Goal: Complete application form: Complete application form

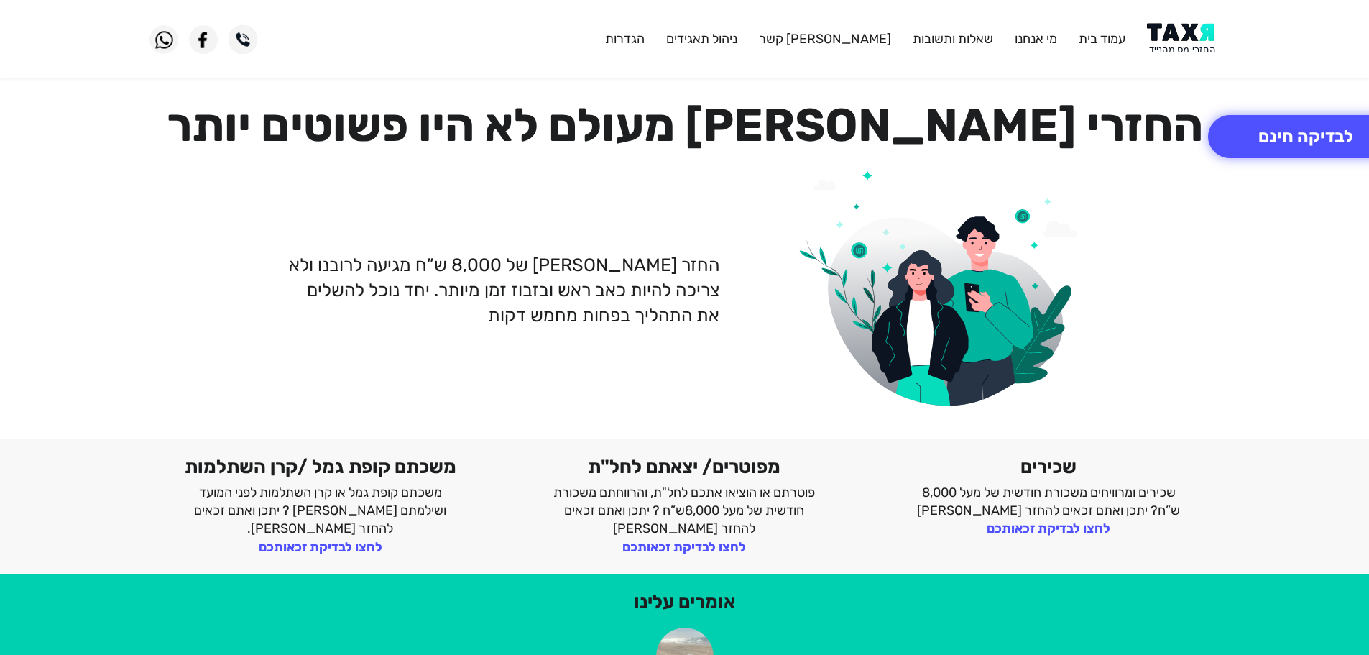
click at [1175, 39] on img at bounding box center [1183, 39] width 73 height 32
click at [1177, 37] on img at bounding box center [1183, 39] width 73 height 32
click at [1173, 28] on img at bounding box center [1183, 39] width 73 height 32
click at [1261, 128] on button "לבדיקה חינם" at bounding box center [1305, 136] width 195 height 43
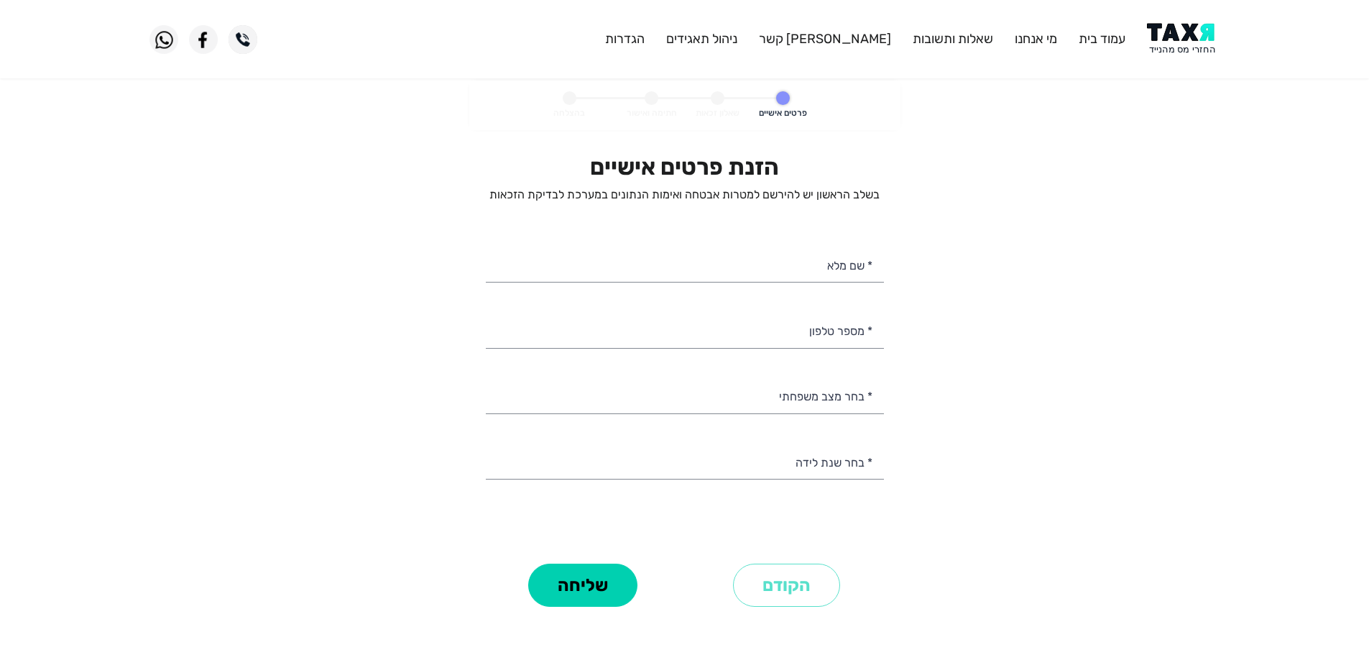
select select
click at [808, 325] on input "* מספר טלפון" at bounding box center [685, 329] width 398 height 37
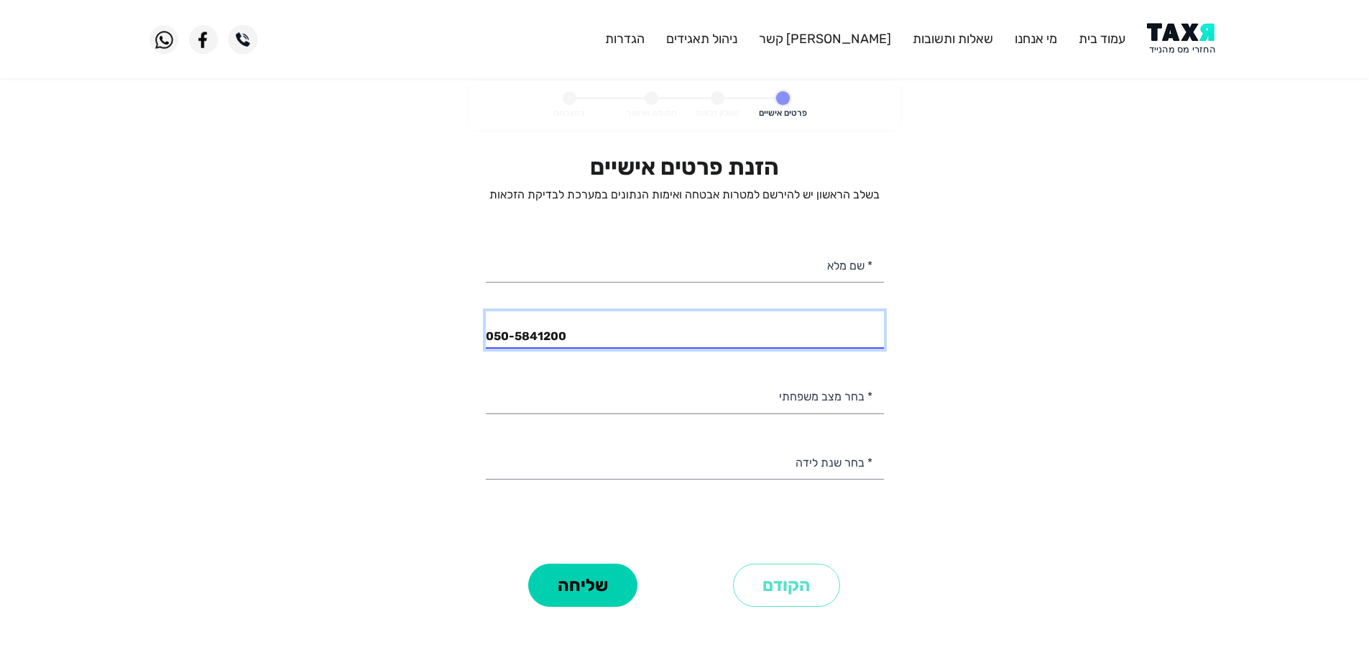
type input "050-5841200"
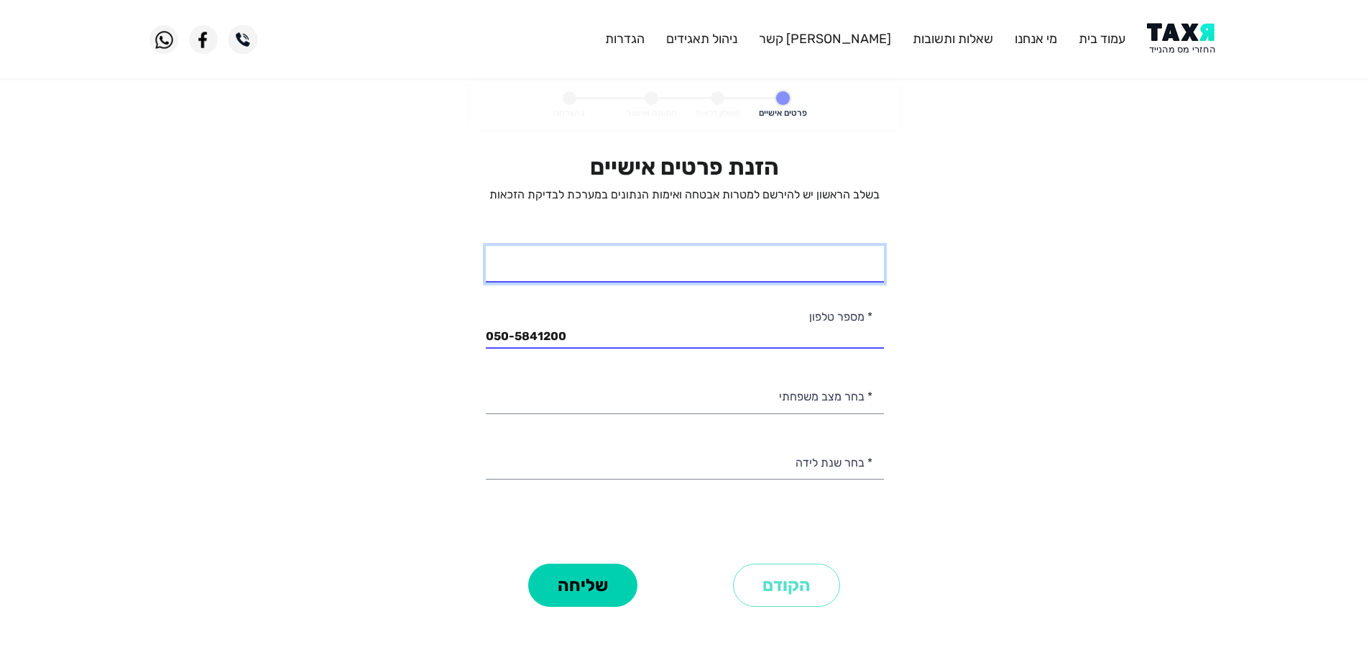
click at [853, 264] on input "* שם מלא" at bounding box center [685, 264] width 398 height 37
drag, startPoint x: 822, startPoint y: 271, endPoint x: 846, endPoint y: 272, distance: 23.8
click at [846, 272] on input "[PERSON_NAME]" at bounding box center [685, 264] width 398 height 37
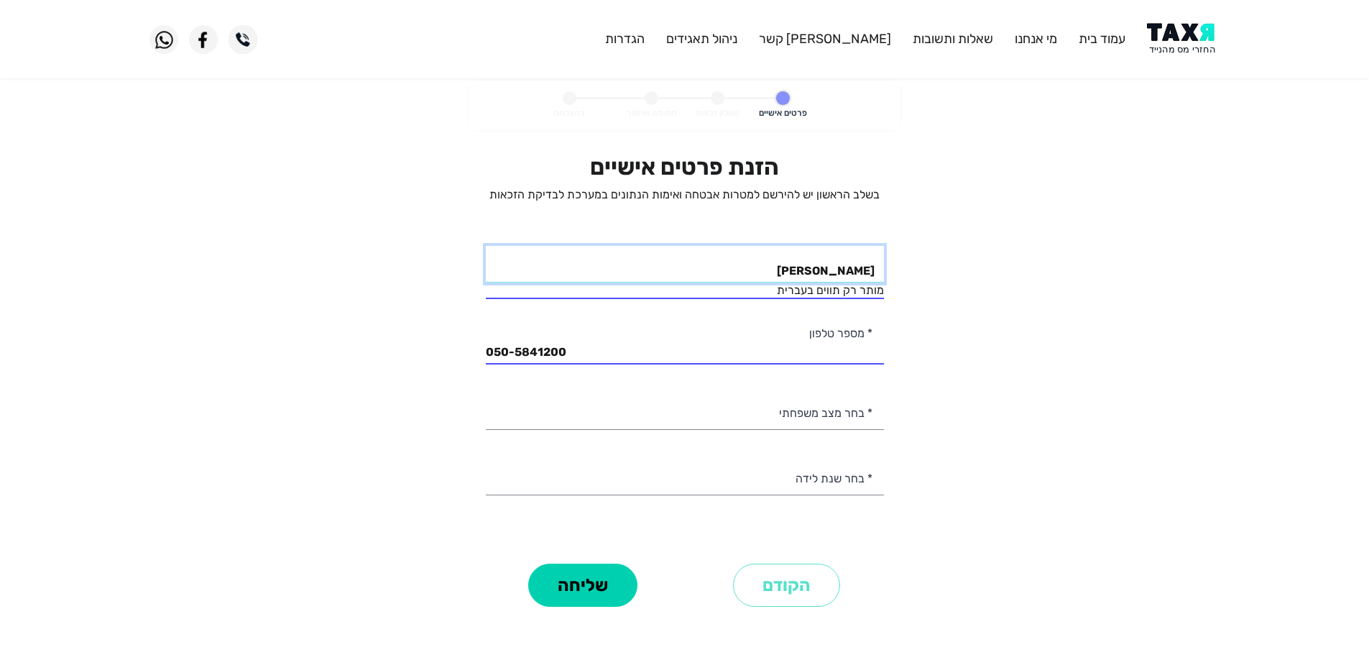
type input "[PERSON_NAME]"
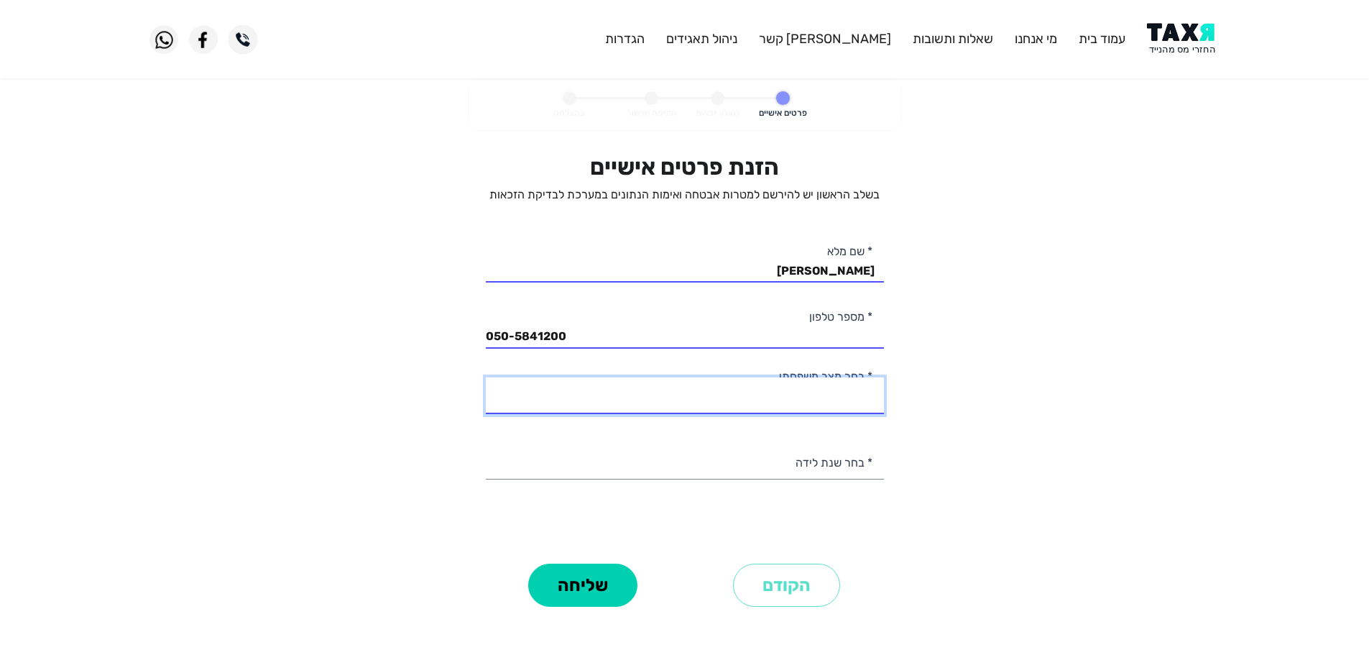
click at [845, 403] on select "רווק/ה נשוי/[PERSON_NAME]/ה אלמן/נה" at bounding box center [685, 395] width 398 height 37
select select "3: Divorced"
click at [486, 377] on select "רווק/ה נשוי/[PERSON_NAME]/ה אלמן/נה" at bounding box center [685, 395] width 398 height 37
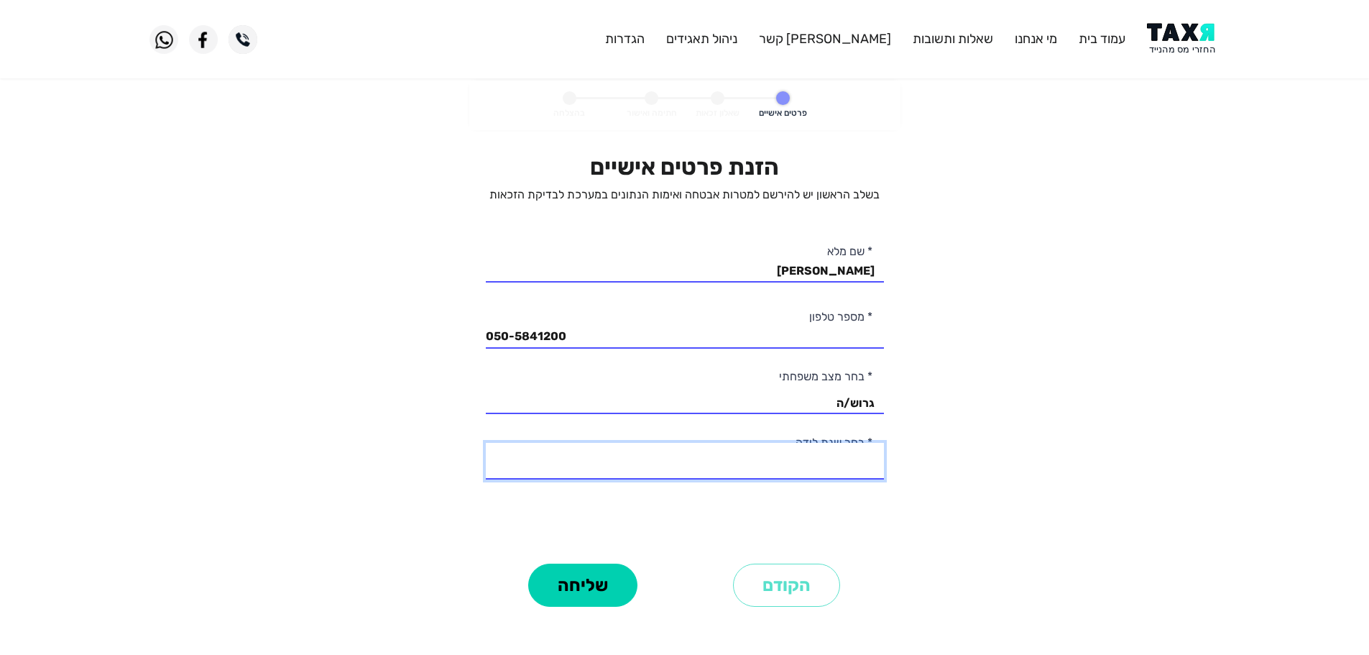
click at [826, 466] on select "2003 2002 2001 2000 1999 1998 1997 1996 1995 1994 1993 1992 1991 1990 1989 1988…" at bounding box center [685, 461] width 398 height 37
select select "27: 1977"
click at [486, 443] on select "2003 2002 2001 2000 1999 1998 1997 1996 1995 1994 1993 1992 1991 1990 1989 1988…" at bounding box center [685, 461] width 398 height 37
click at [602, 577] on button "שליחה" at bounding box center [582, 584] width 109 height 43
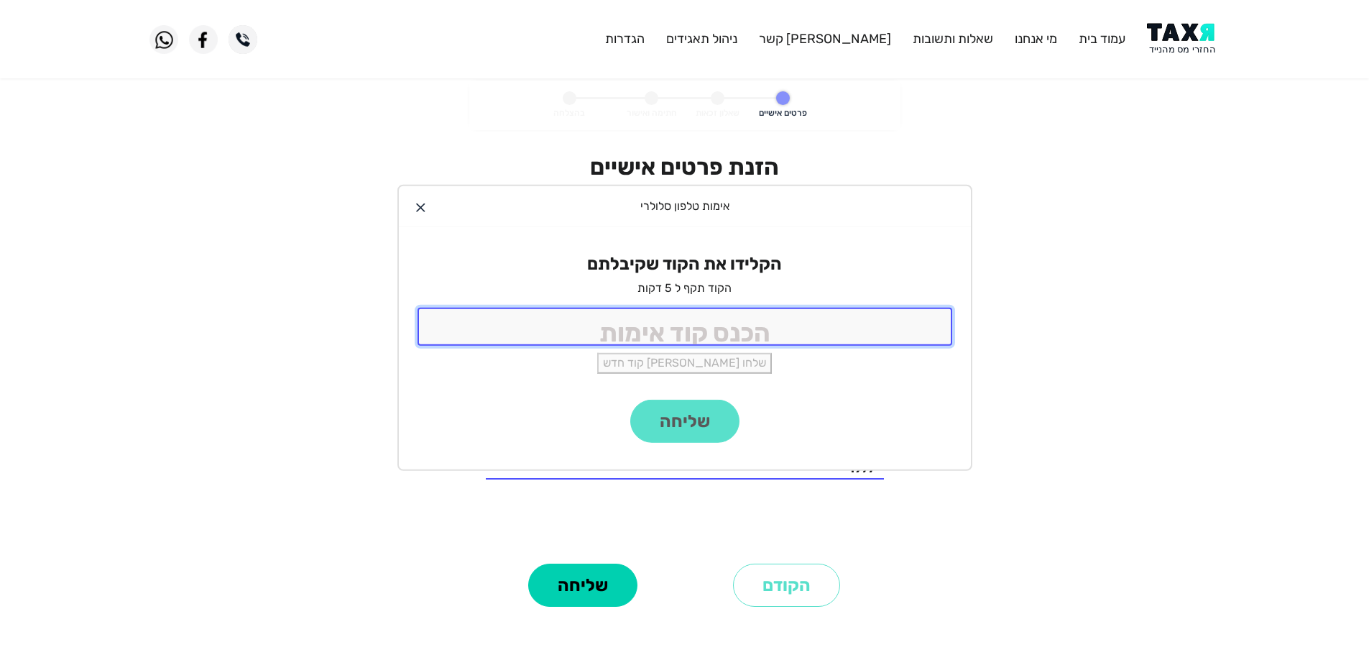
click at [815, 316] on input "tel" at bounding box center [684, 327] width 535 height 38
type input "9988"
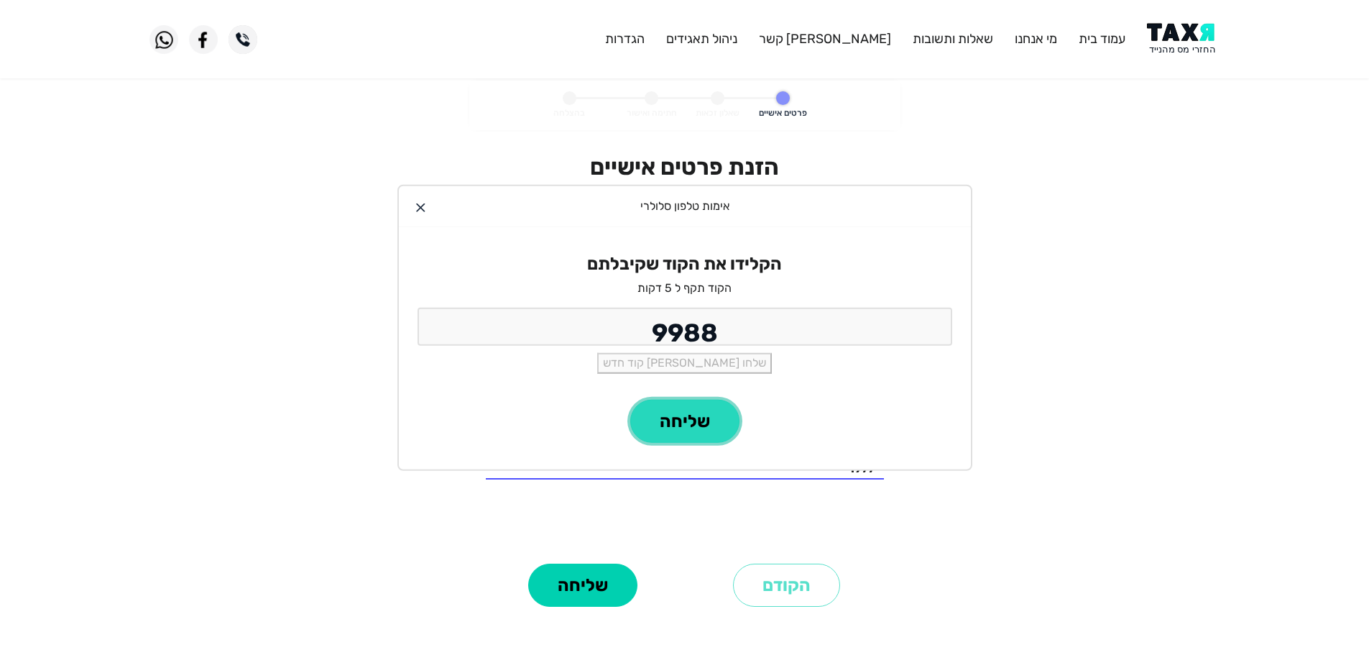
click at [714, 433] on button "שליחה" at bounding box center [684, 420] width 109 height 43
